Goal: Task Accomplishment & Management: Complete application form

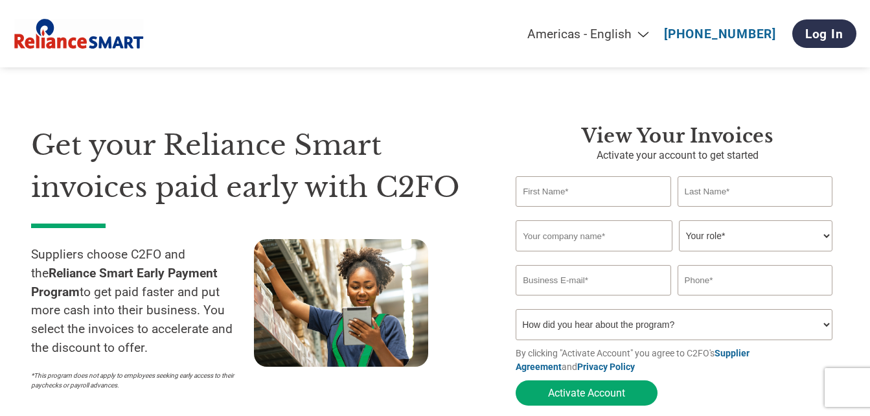
drag, startPoint x: 0, startPoint y: 0, endPoint x: 616, endPoint y: 203, distance: 648.3
click at [616, 203] on input "text" at bounding box center [593, 191] width 155 height 30
type input "MANISH"
type input "[PERSON_NAME]"
type input "Usha International Limited"
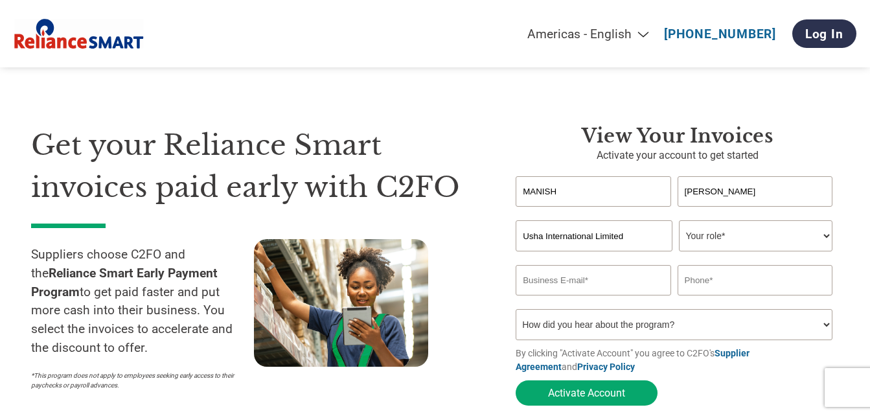
type input "manish_lohani@usha"
type input "09953556903"
click at [573, 325] on select "How did you hear about the program? Received a letter Email Social Media Online…" at bounding box center [674, 324] width 317 height 31
select select "Email"
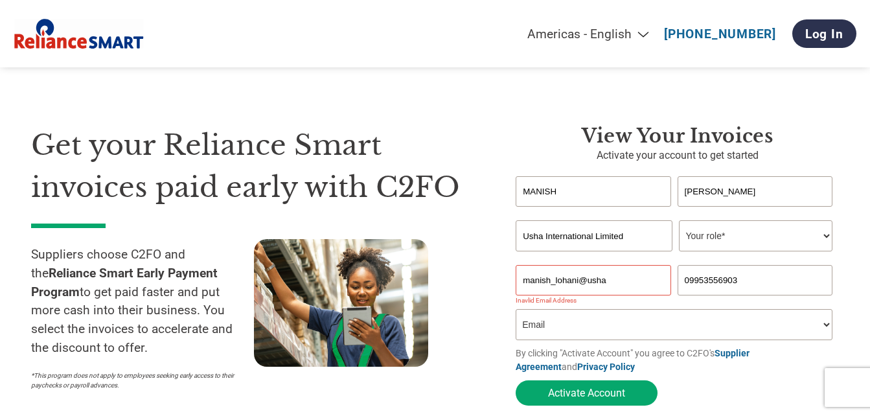
click at [516, 313] on select "How did you hear about the program? Received a letter Email Social Media Online…" at bounding box center [674, 324] width 317 height 31
click at [595, 388] on button "Activate Account" at bounding box center [587, 392] width 142 height 25
click at [805, 243] on select "Your role* CFO Controller Credit Manager Finance Director Treasurer CEO Preside…" at bounding box center [756, 235] width 154 height 31
click at [679, 222] on select "Your role* CFO Controller Credit Manager Finance Director Treasurer CEO Preside…" at bounding box center [756, 235] width 154 height 31
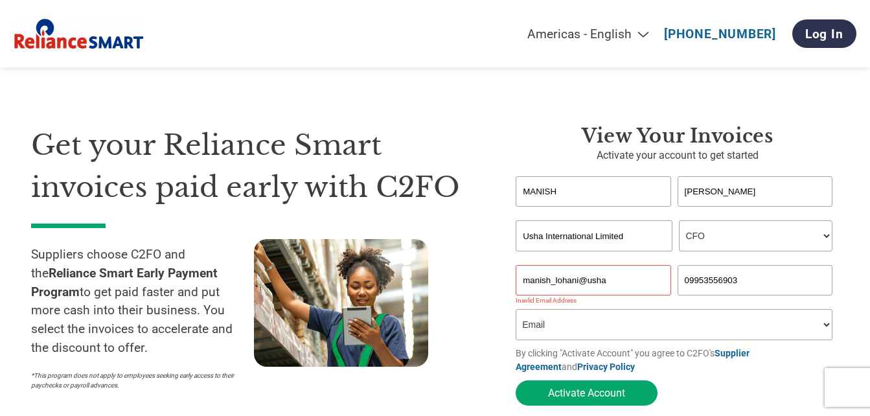
click at [717, 240] on select "Your role* CFO Controller Credit Manager Finance Director Treasurer CEO Preside…" at bounding box center [756, 235] width 154 height 31
select select "CONTROLLER"
click at [679, 222] on select "Your role* CFO Controller Credit Manager Finance Director Treasurer CEO Preside…" at bounding box center [756, 235] width 154 height 31
click at [581, 393] on button "Activate Account" at bounding box center [587, 392] width 142 height 25
click at [603, 393] on button "Activate Account" at bounding box center [587, 392] width 142 height 25
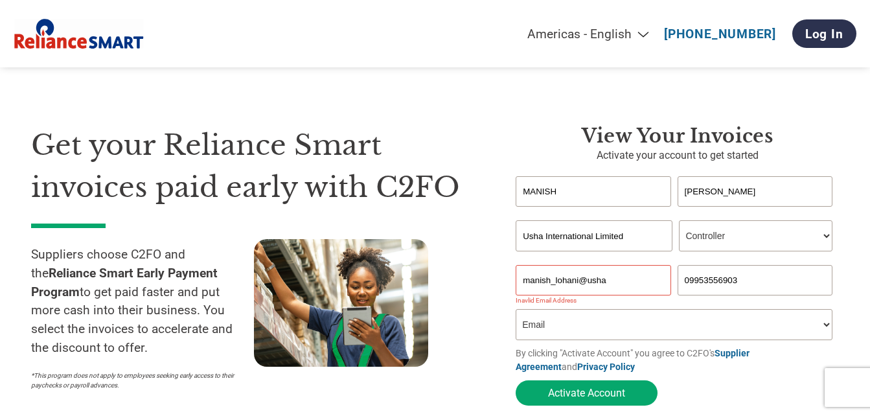
click at [686, 327] on select "How did you hear about the program? Received a letter Email Social Media Online…" at bounding box center [674, 324] width 317 height 31
click at [631, 279] on input "manish_lohani@usha" at bounding box center [593, 280] width 155 height 30
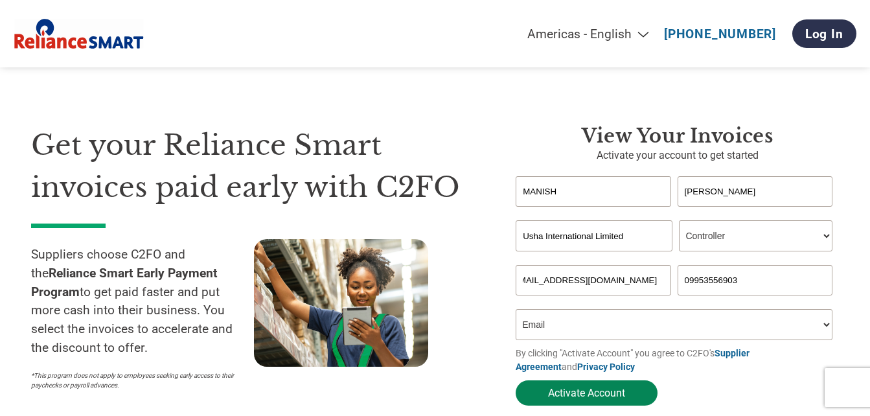
type input "[EMAIL_ADDRESS][DOMAIN_NAME]"
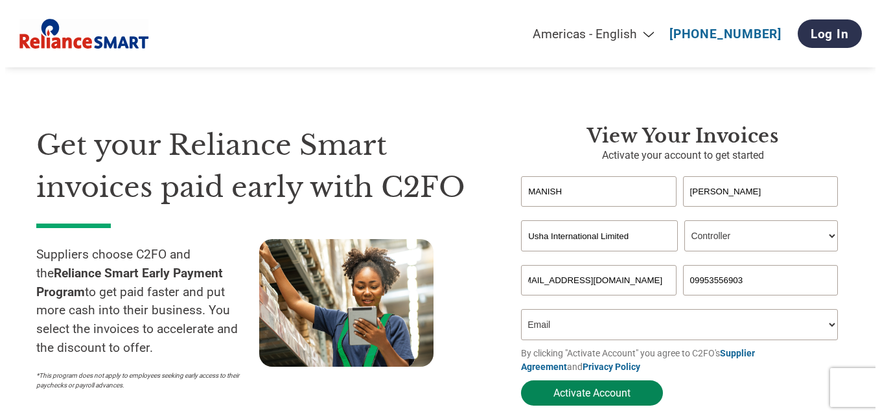
scroll to position [0, 0]
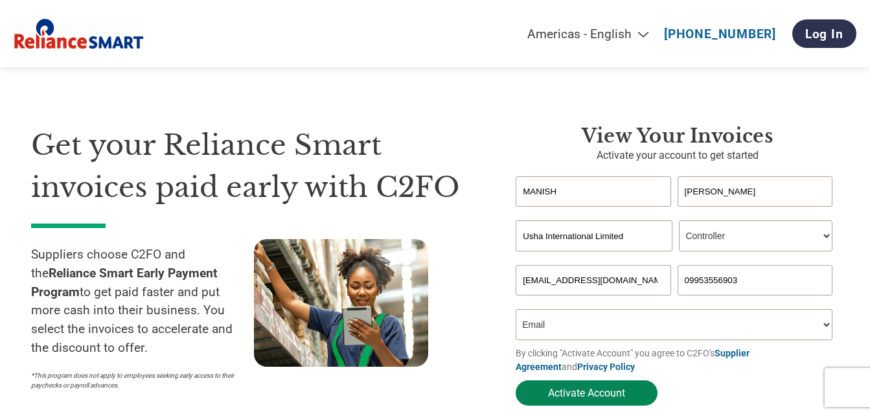
click at [603, 406] on button "Activate Account" at bounding box center [587, 392] width 142 height 25
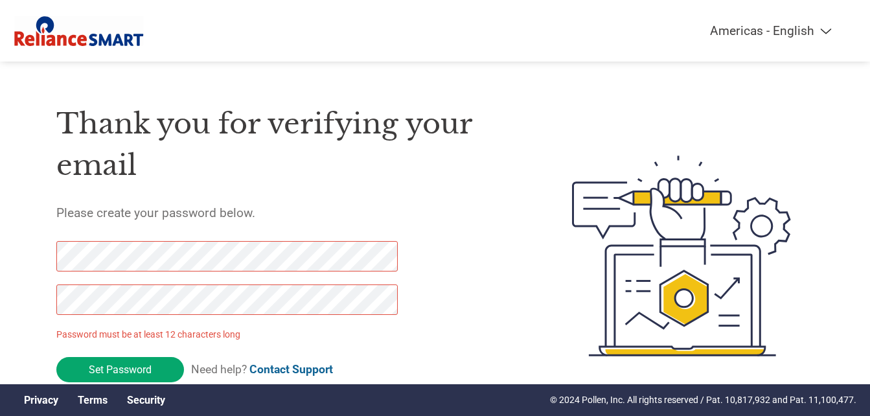
click at [51, 360] on div "Thank you for verifying your email Please create your password below. Password …" at bounding box center [435, 255] width 842 height 343
click input "Set Password" at bounding box center [120, 369] width 128 height 25
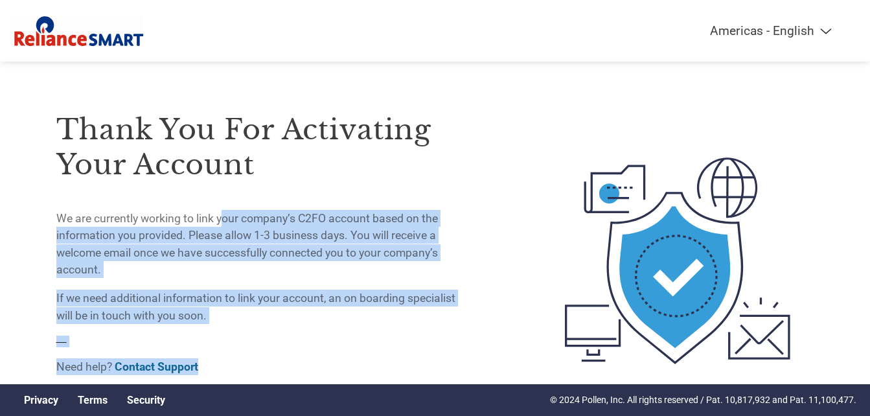
drag, startPoint x: 223, startPoint y: 224, endPoint x: 323, endPoint y: 352, distance: 162.4
click at [323, 352] on div "Thank you for activating your account We are currently working to link your com…" at bounding box center [261, 235] width 410 height 303
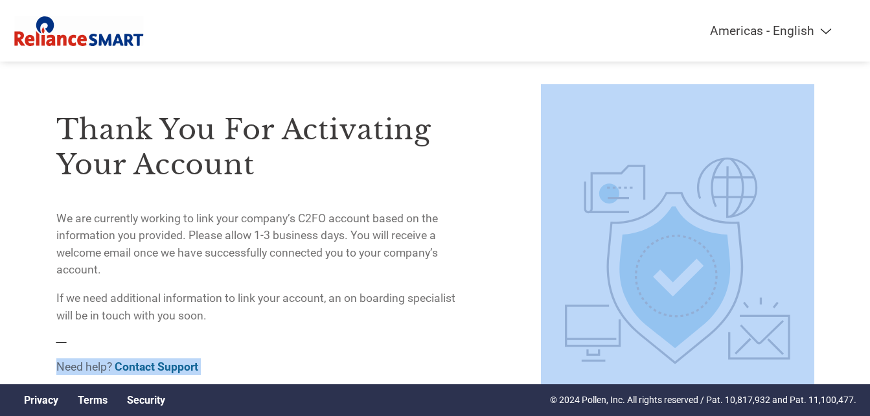
drag, startPoint x: 323, startPoint y: 352, endPoint x: 286, endPoint y: 331, distance: 42.4
click at [286, 331] on div "Thank you for activating your account We are currently working to link your com…" at bounding box center [261, 235] width 410 height 303
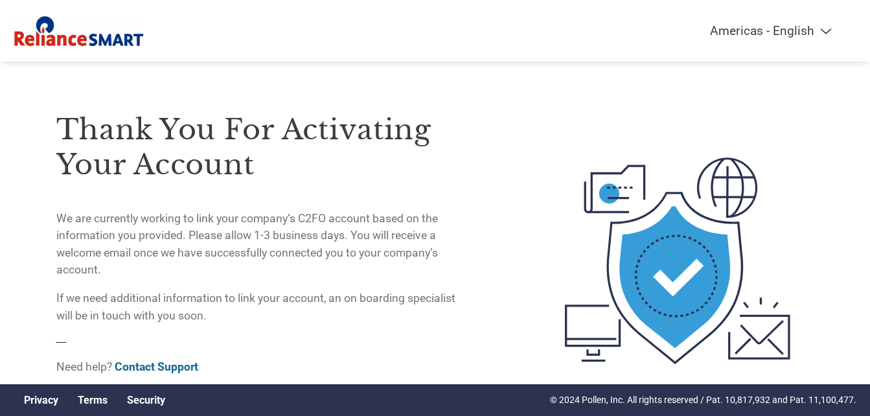
click at [784, 32] on select "Americas - English Américas - Español Américas - Português Amériques - Français…" at bounding box center [690, 30] width 301 height 15
